Goal: Task Accomplishment & Management: Use online tool/utility

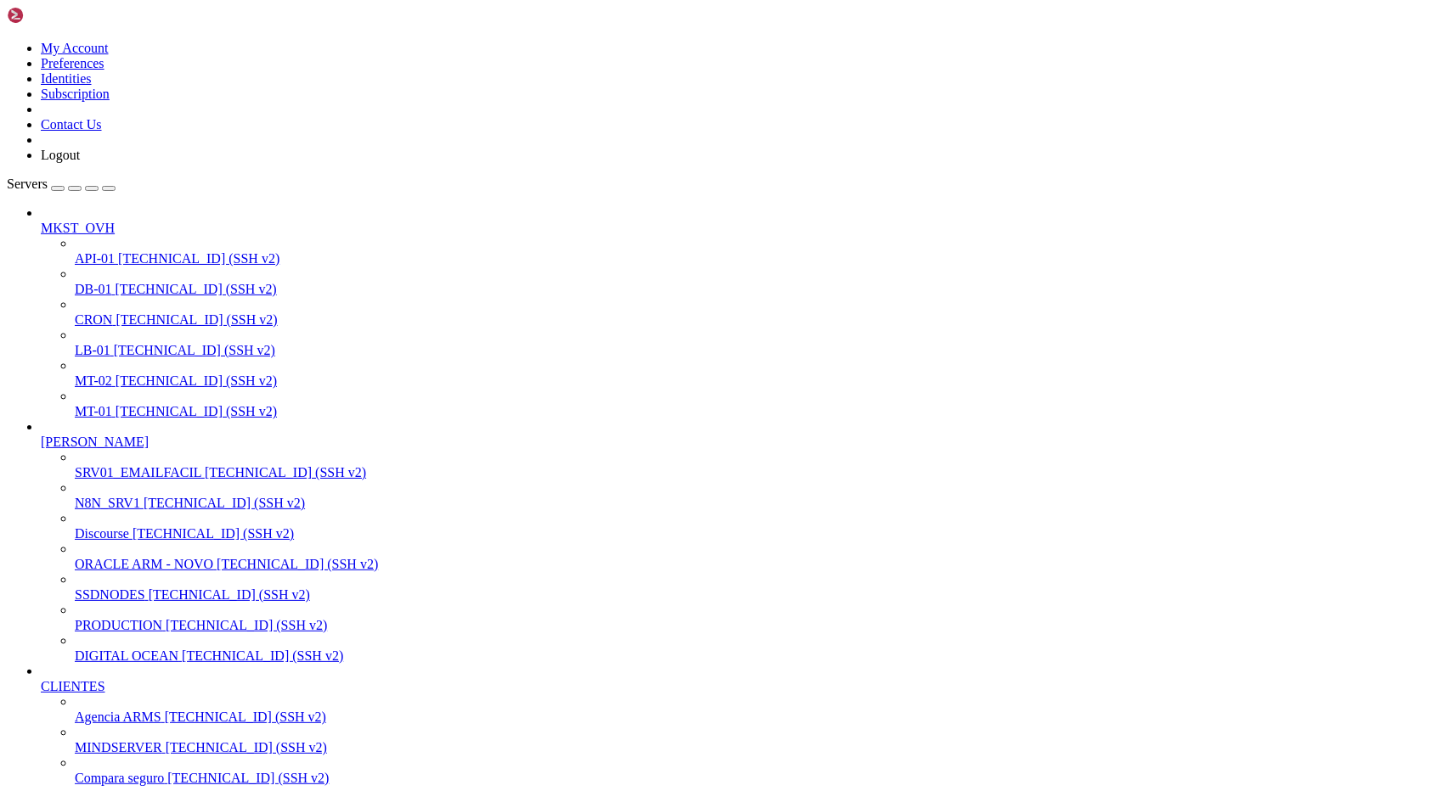
drag, startPoint x: 17, startPoint y: 1831, endPoint x: 280, endPoint y: 1906, distance: 273.7
drag, startPoint x: 14, startPoint y: 1830, endPoint x: 200, endPoint y: 1900, distance: 198.6
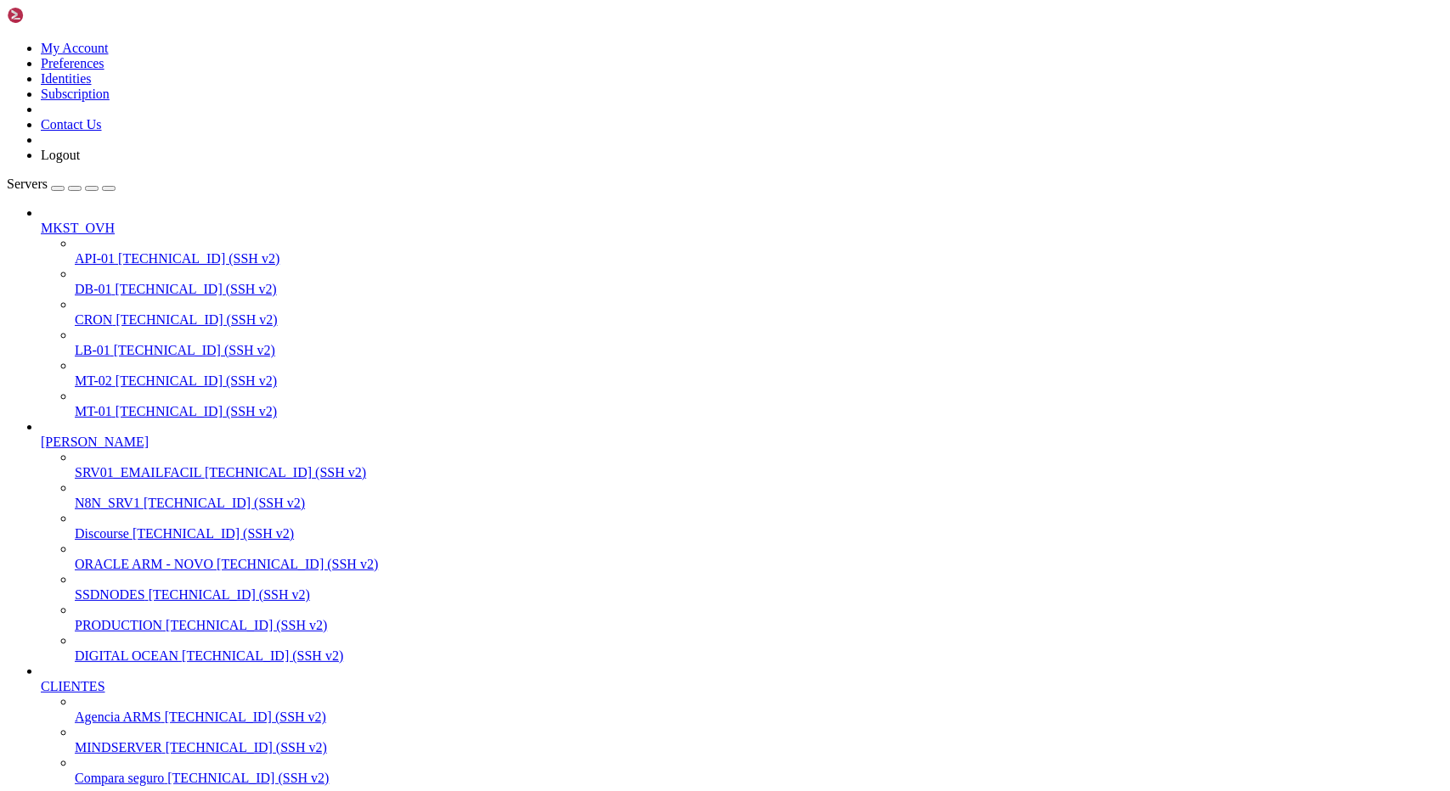
drag, startPoint x: 157, startPoint y: 2374, endPoint x: 14, endPoint y: 1846, distance: 546.3
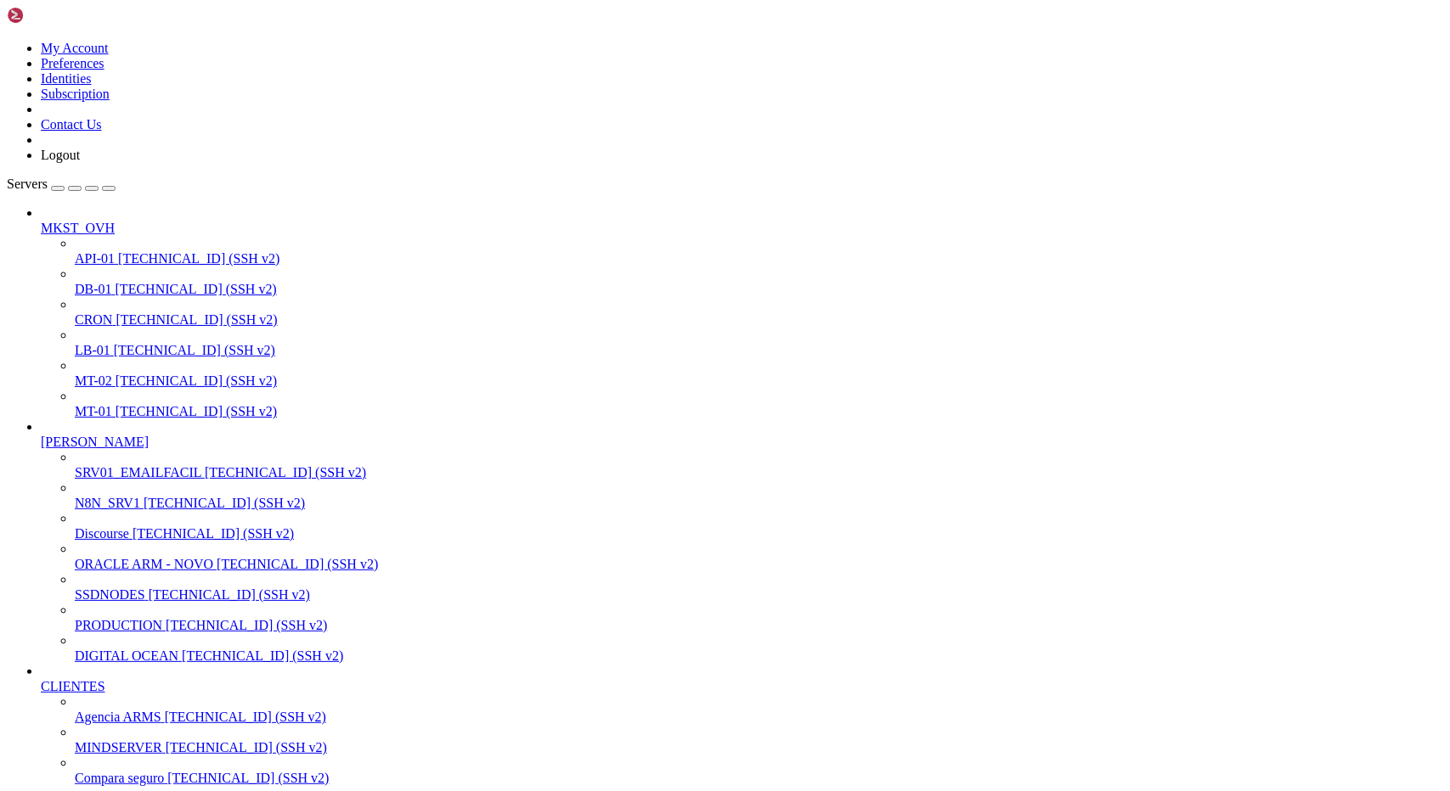
drag, startPoint x: 207, startPoint y: 2120, endPoint x: 341, endPoint y: 2115, distance: 134.2
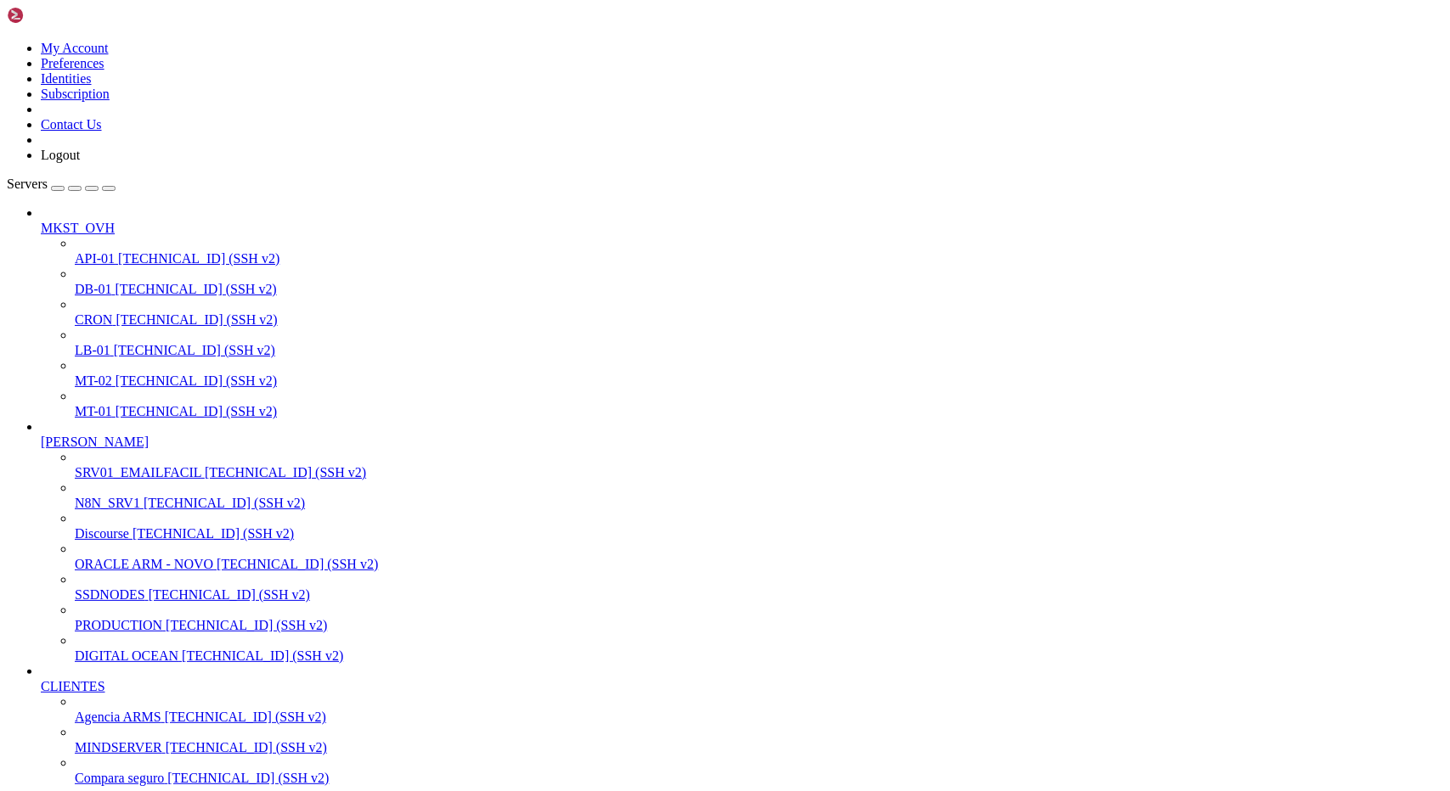
scroll to position [3696, 0]
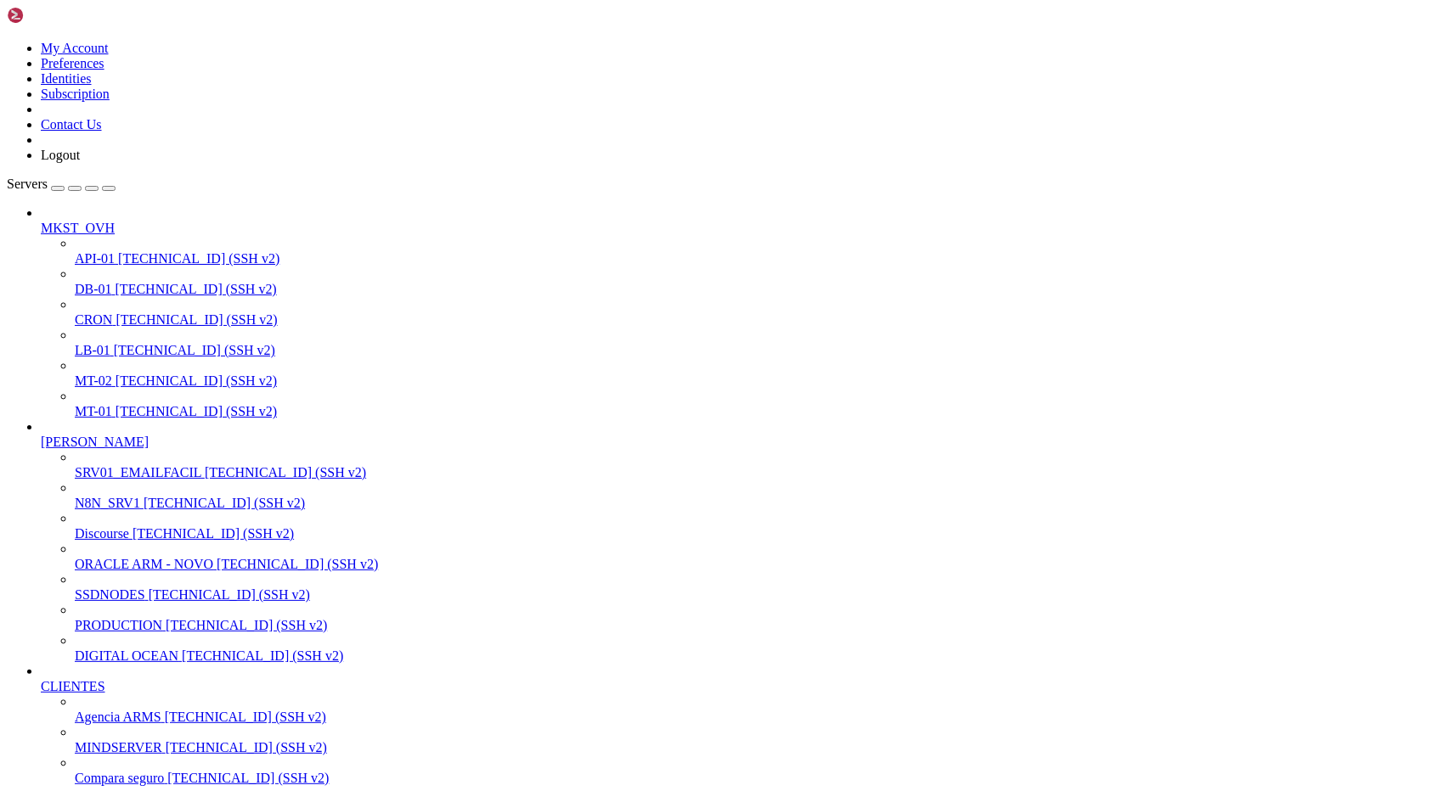
drag, startPoint x: 13, startPoint y: 1828, endPoint x: 296, endPoint y: 2476, distance: 707.0
drag, startPoint x: 14, startPoint y: 1827, endPoint x: 268, endPoint y: 2464, distance: 686.0
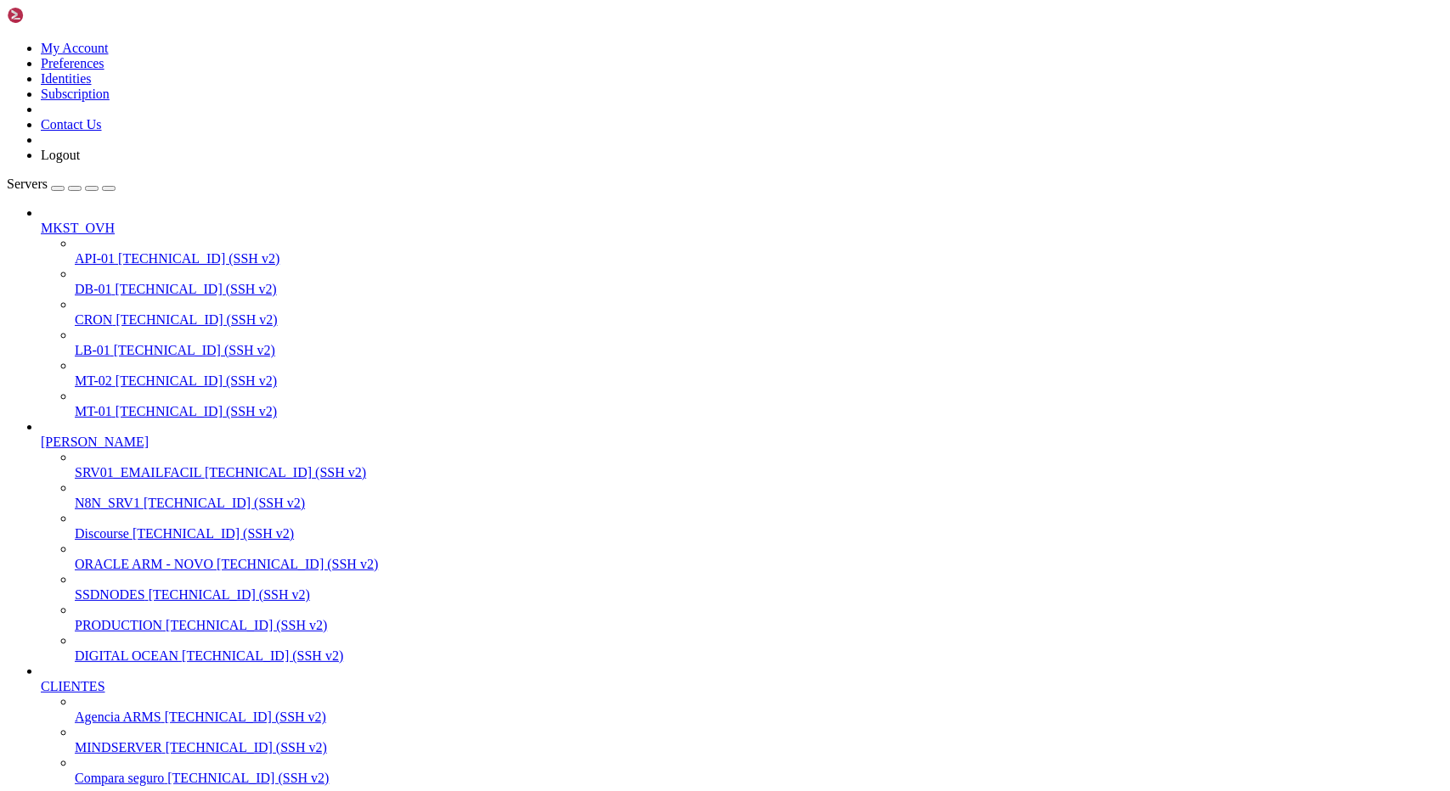
drag, startPoint x: 14, startPoint y: 2453, endPoint x: 794, endPoint y: 2482, distance: 781.0
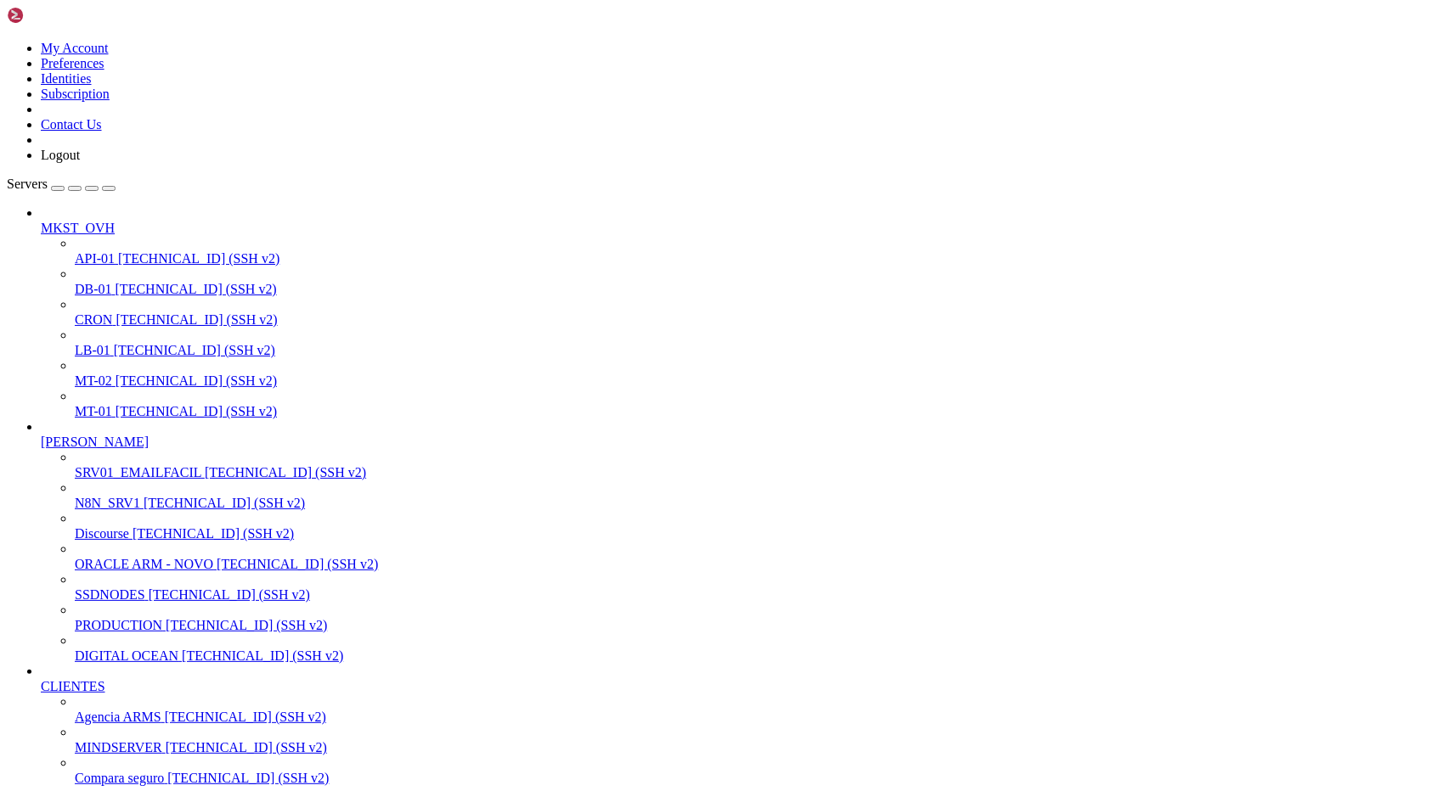
drag, startPoint x: 351, startPoint y: 2234, endPoint x: 470, endPoint y: 2237, distance: 119.8
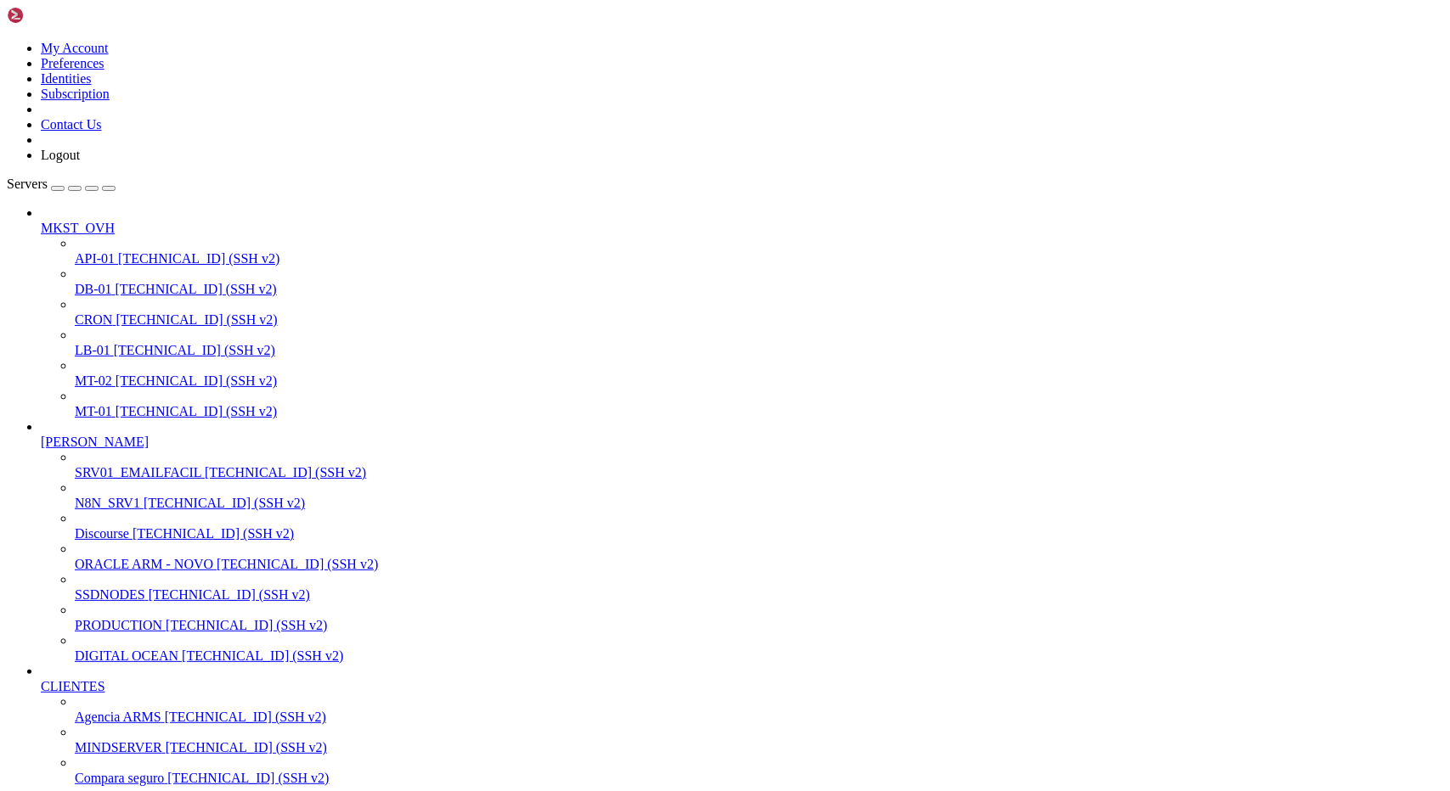
drag, startPoint x: 462, startPoint y: 2308, endPoint x: 92, endPoint y: 2308, distance: 370.3
drag, startPoint x: 85, startPoint y: 2309, endPoint x: 484, endPoint y: 2303, distance: 399.2
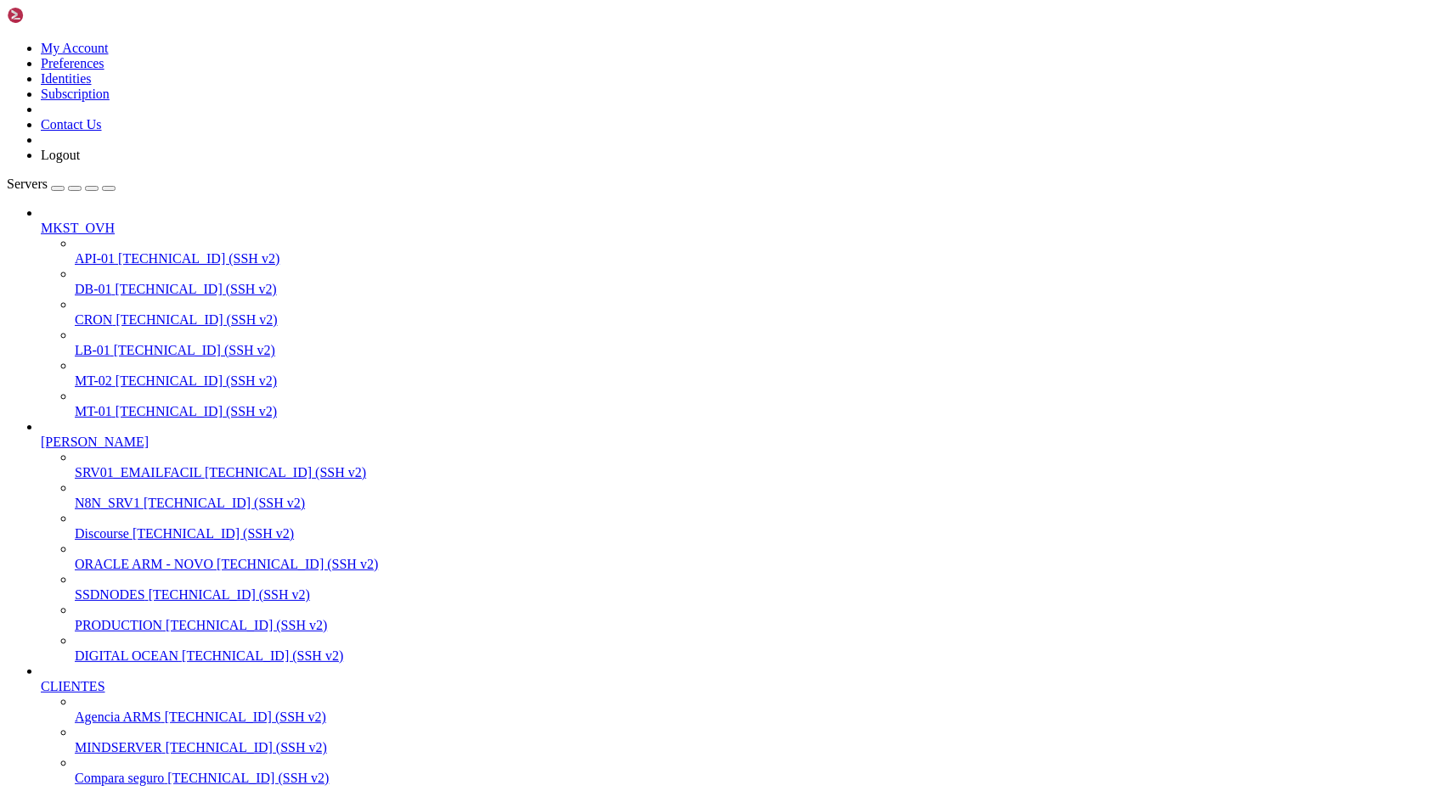
drag, startPoint x: 753, startPoint y: 2336, endPoint x: 11, endPoint y: 2334, distance: 742.2
drag, startPoint x: 14, startPoint y: 2335, endPoint x: 747, endPoint y: 2332, distance: 732.9
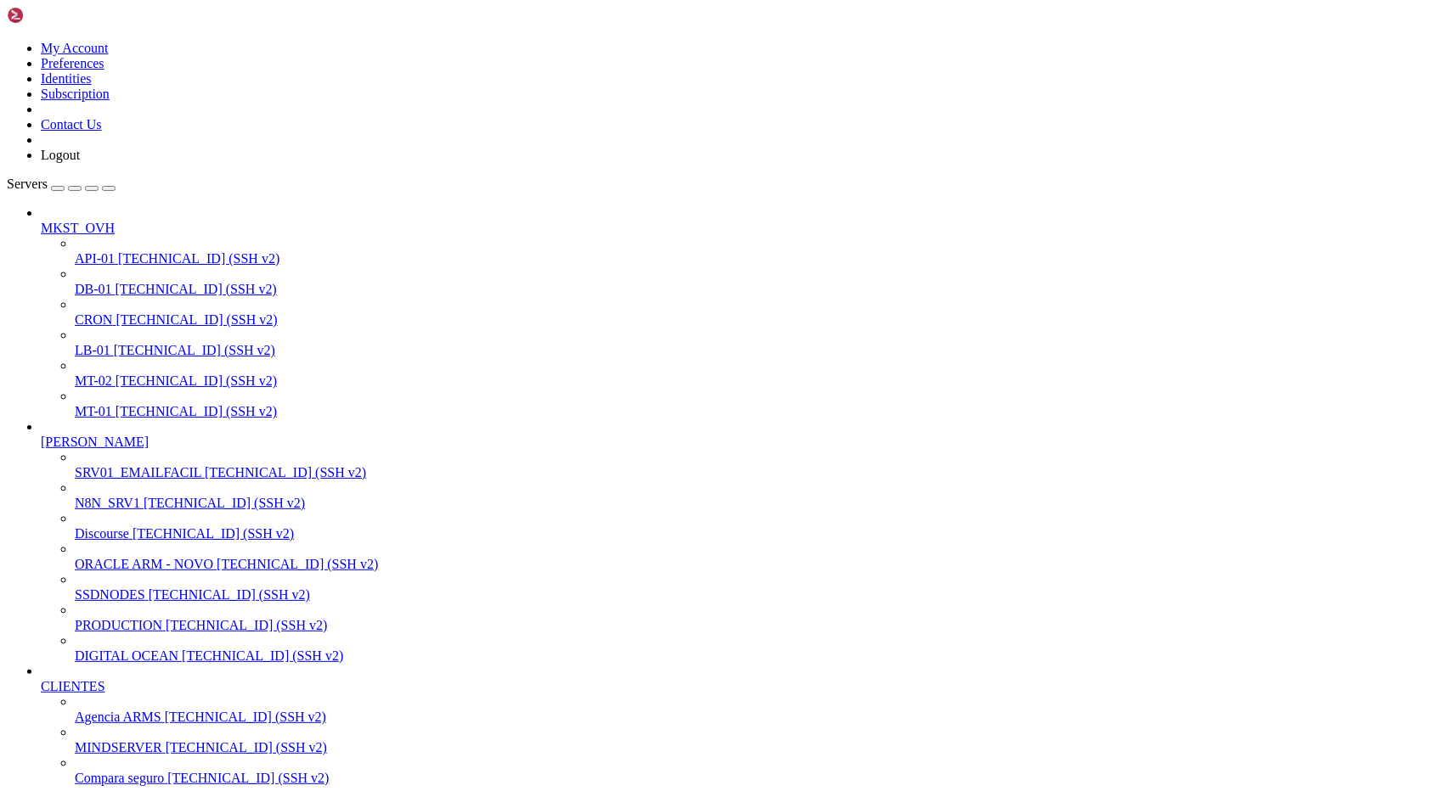
drag, startPoint x: 752, startPoint y: 2338, endPoint x: 14, endPoint y: 2334, distance: 738.9
drag, startPoint x: 15, startPoint y: 2177, endPoint x: 160, endPoint y: 2476, distance: 332.7
